Goal: Task Accomplishment & Management: Use online tool/utility

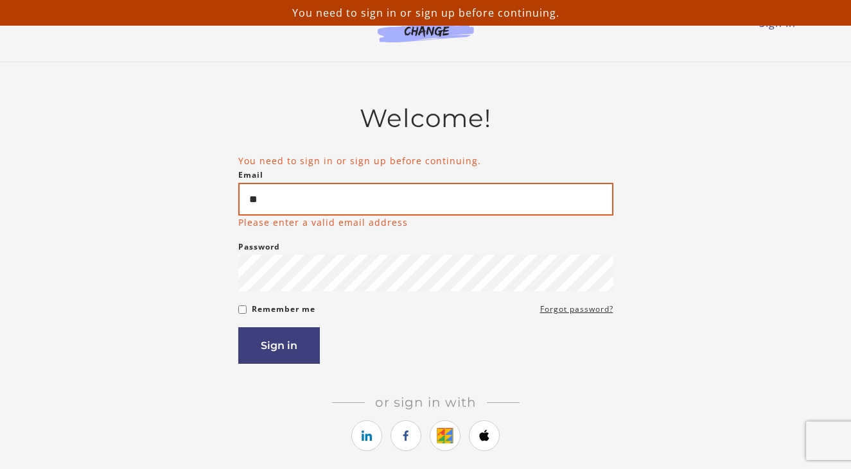
click at [335, 203] on input "**" at bounding box center [425, 199] width 375 height 33
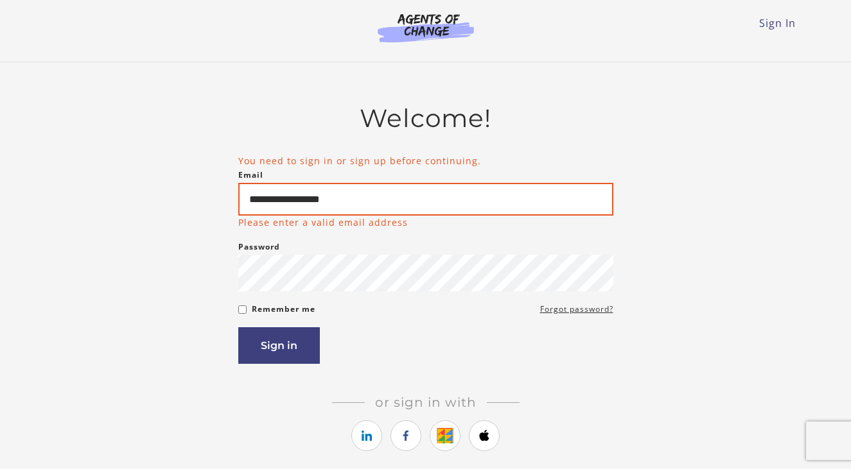
type input "**********"
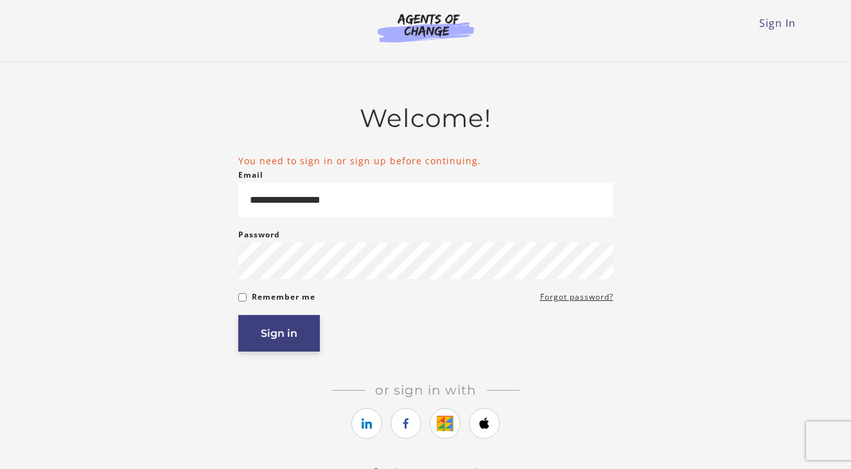
click at [263, 334] on button "Sign in" at bounding box center [279, 333] width 82 height 37
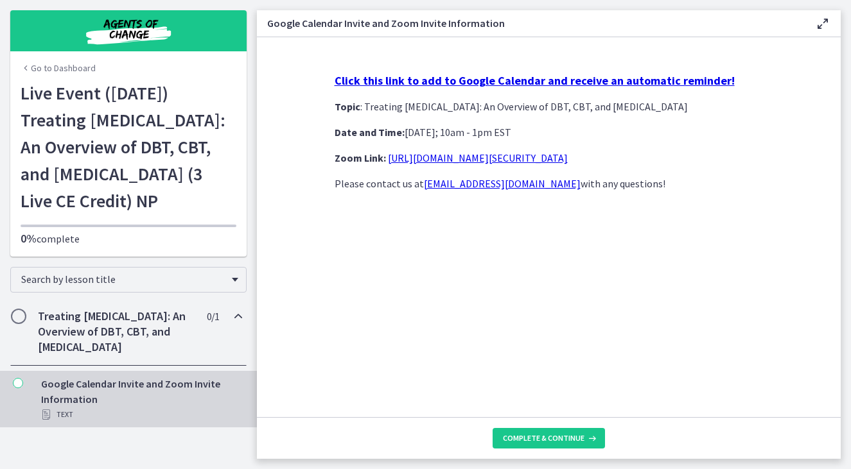
click at [545, 157] on link "[URL][DOMAIN_NAME][SECURITY_DATA]" at bounding box center [478, 157] width 180 height 13
